Goal: Transaction & Acquisition: Book appointment/travel/reservation

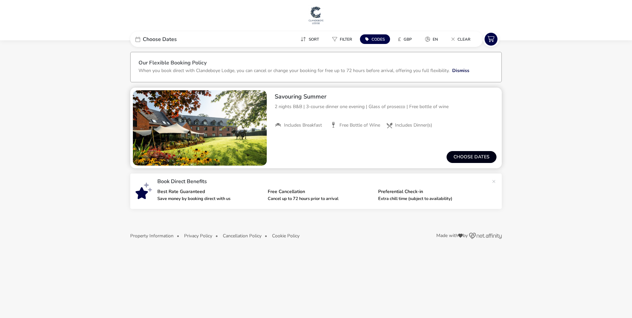
click at [473, 156] on button "Choose dates" at bounding box center [471, 157] width 50 height 12
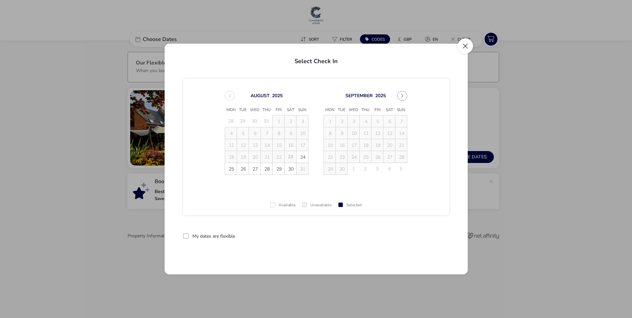
click at [464, 42] on button "Close" at bounding box center [465, 45] width 15 height 15
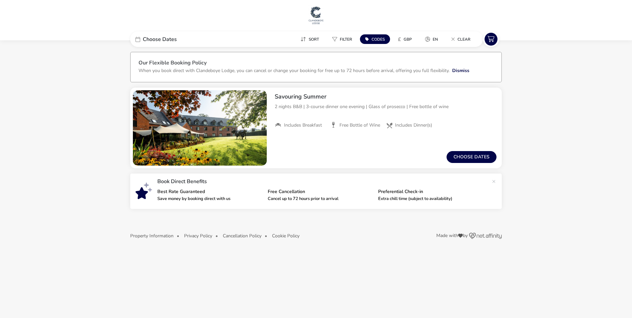
click at [160, 39] on span "Choose Dates" at bounding box center [160, 39] width 34 height 5
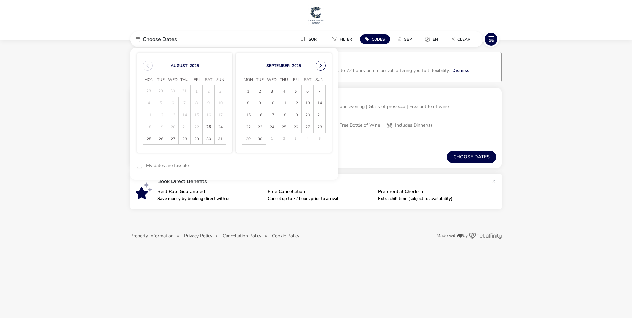
click at [322, 65] on button "Next Month" at bounding box center [320, 66] width 10 height 10
click at [298, 91] on span "3" at bounding box center [296, 91] width 12 height 12
click at [317, 91] on span "5" at bounding box center [320, 91] width 12 height 12
click at [318, 166] on button "Apply Dates" at bounding box center [311, 166] width 40 height 16
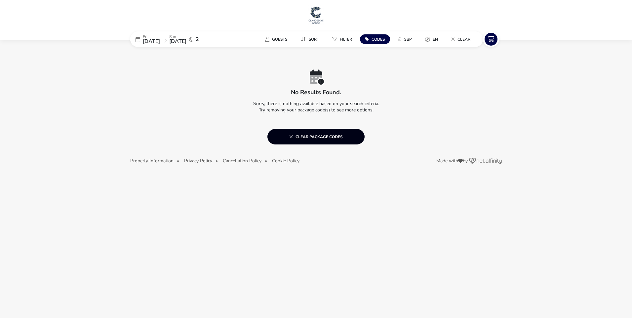
click at [290, 137] on icon at bounding box center [291, 136] width 4 height 5
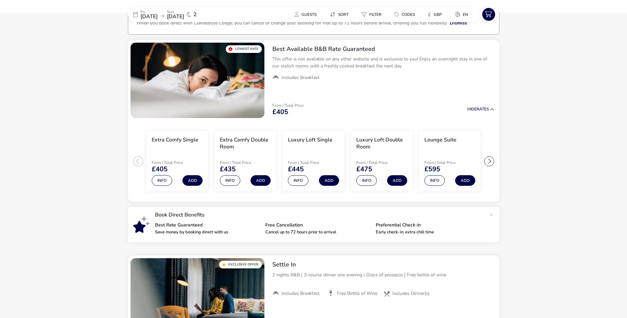
scroll to position [55, 0]
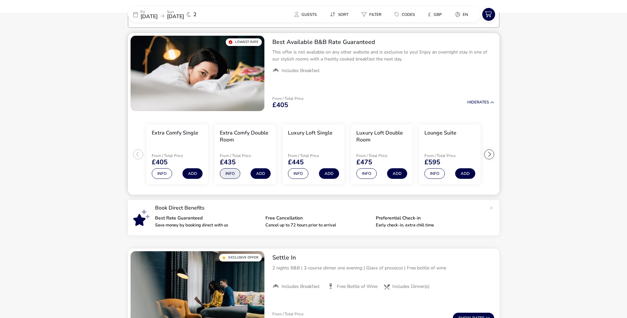
click at [235, 171] on button "Info" at bounding box center [230, 173] width 20 height 11
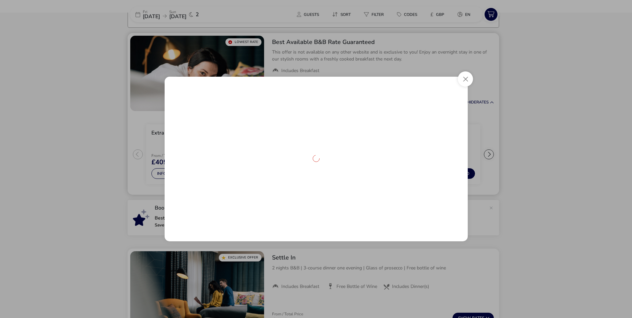
click at [235, 171] on div "details" at bounding box center [316, 159] width 303 height 165
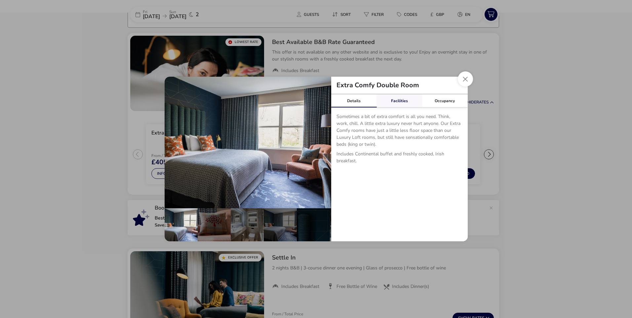
click at [402, 102] on link "Facilities" at bounding box center [399, 100] width 46 height 13
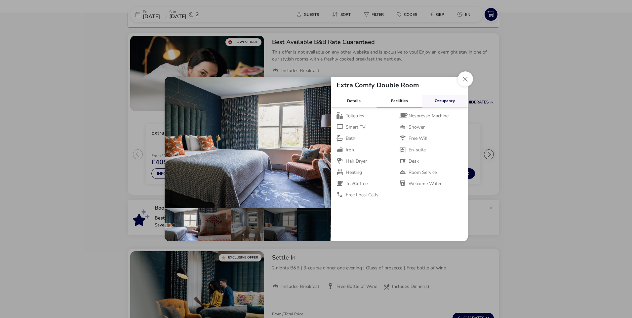
click at [440, 102] on link "Occupancy" at bounding box center [445, 100] width 46 height 13
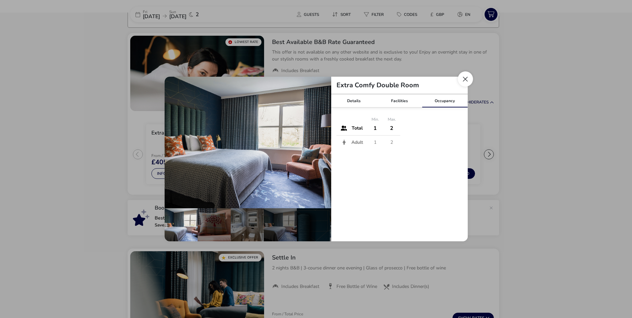
click at [462, 81] on button "Close dialog" at bounding box center [465, 78] width 15 height 15
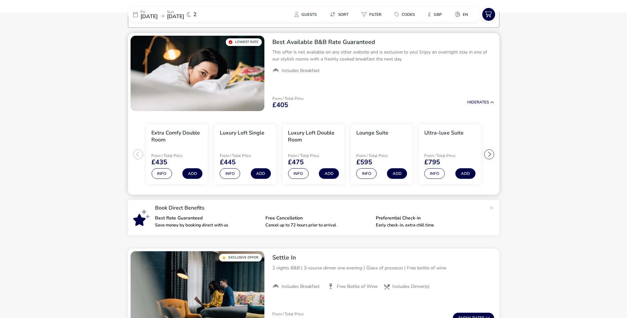
click at [139, 154] on ul "Extra Comfy Single From / Total Price £405 Info Add Extra Comfy Double Room Fro…" at bounding box center [313, 154] width 371 height 81
click at [192, 174] on button "Add" at bounding box center [192, 173] width 20 height 11
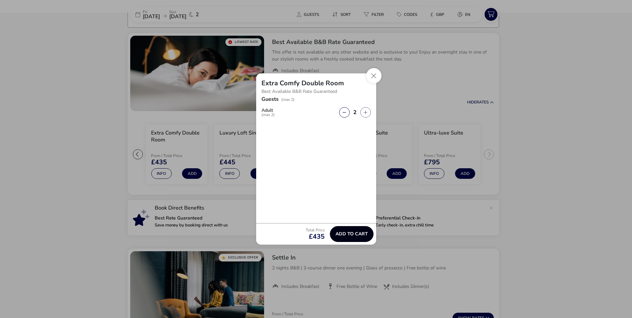
click at [362, 232] on span "Add to cart" at bounding box center [351, 233] width 32 height 5
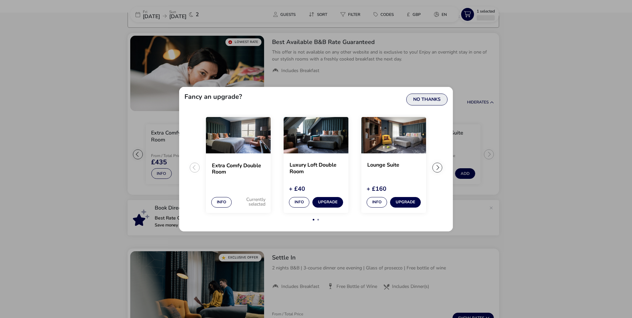
click at [436, 99] on button "No Thanks" at bounding box center [426, 99] width 41 height 12
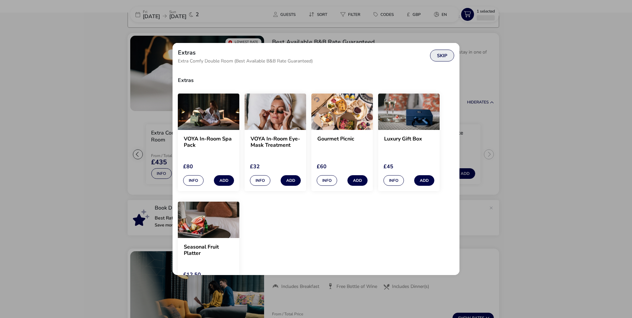
click at [443, 56] on button "Skip" at bounding box center [442, 56] width 24 height 12
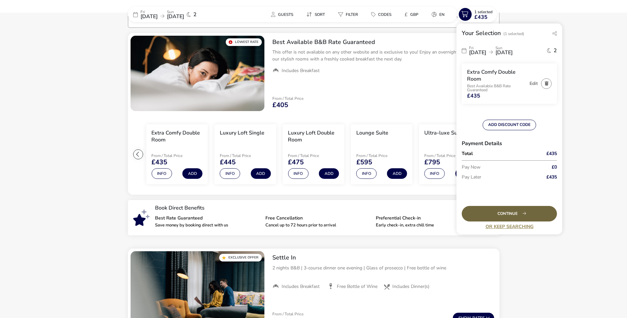
click at [508, 212] on div "Continue" at bounding box center [509, 214] width 95 height 16
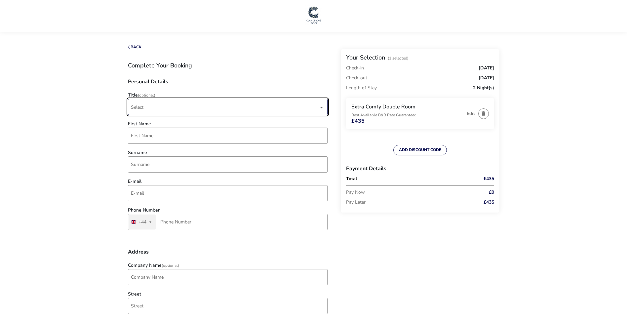
click at [147, 105] on span "Select" at bounding box center [225, 107] width 188 height 16
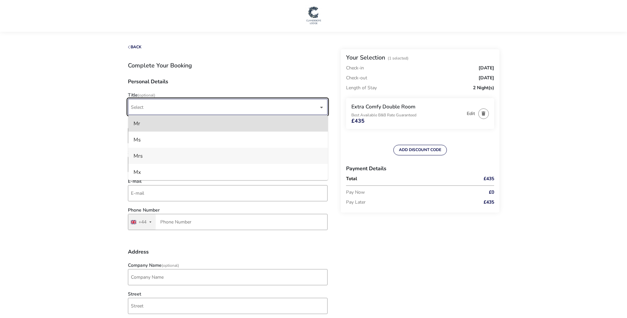
click at [146, 155] on li "Mrs" at bounding box center [228, 156] width 200 height 16
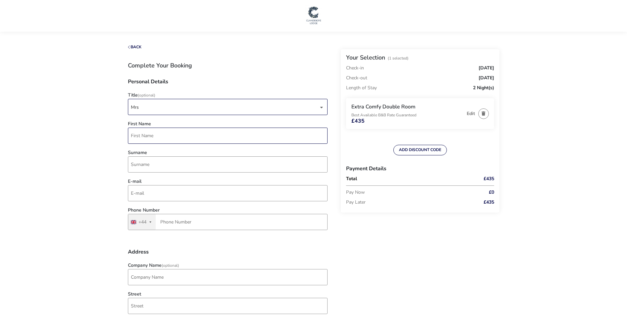
click at [144, 134] on input "First Name" at bounding box center [228, 136] width 200 height 16
type input "[PERSON_NAME]"
type input "[PERSON_NAME][EMAIL_ADDRESS][DOMAIN_NAME]"
type input "7977 904276"
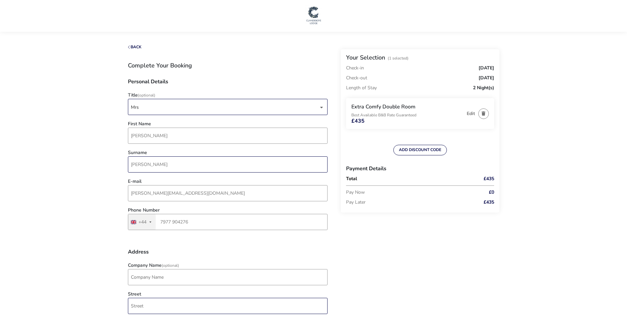
type input "[STREET_ADDRESS][PERSON_NAME]"
type input "Great [PERSON_NAME][GEOGRAPHIC_DATA]"
type input "CH3 5QH"
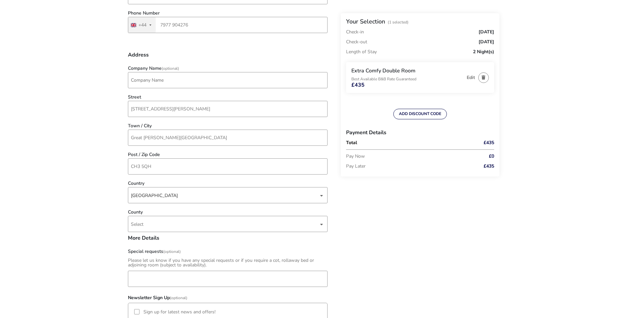
scroll to position [198, 0]
click at [320, 223] on div "dropdown trigger" at bounding box center [321, 222] width 3 height 13
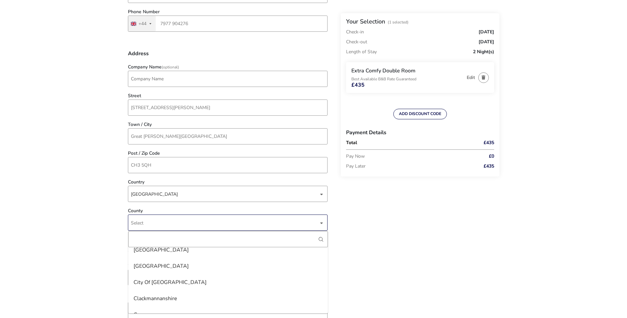
scroll to position [297, 0]
click at [147, 266] on li "[GEOGRAPHIC_DATA]" at bounding box center [228, 265] width 200 height 16
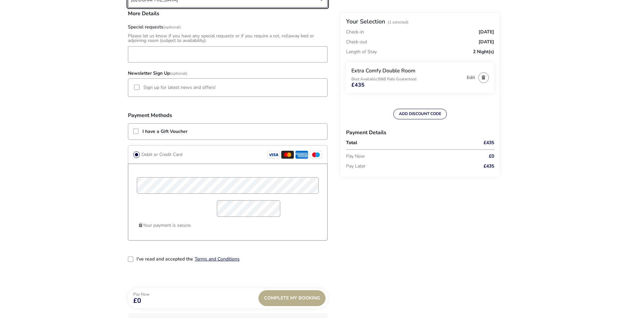
scroll to position [429, 0]
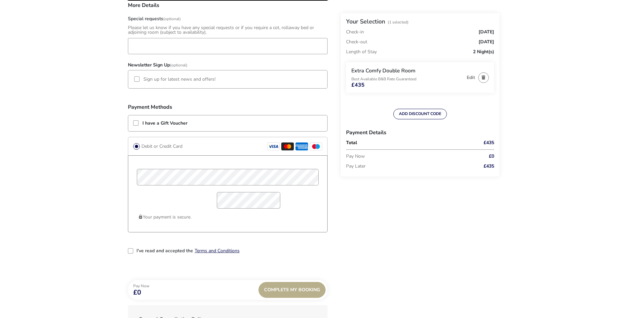
click at [131, 250] on div "2-term_condi" at bounding box center [130, 250] width 5 height 5
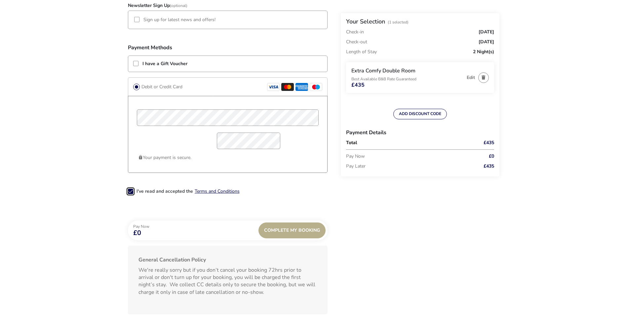
scroll to position [496, 0]
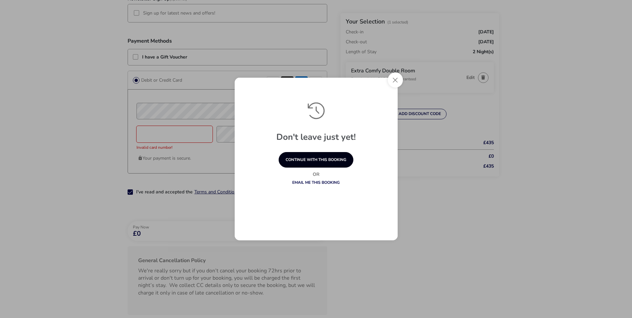
click at [305, 159] on button "continue with this booking" at bounding box center [315, 160] width 75 height 16
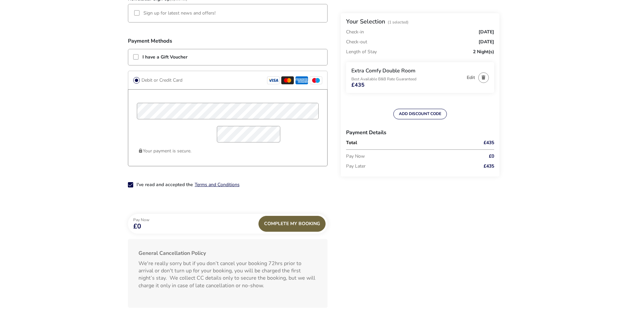
click at [305, 222] on div "Complete My Booking" at bounding box center [291, 224] width 67 height 16
